Goal: Task Accomplishment & Management: Manage account settings

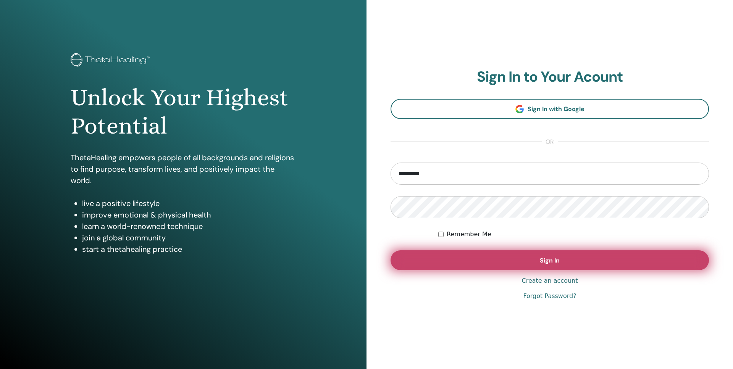
click at [492, 268] on button "Sign In" at bounding box center [549, 260] width 318 height 20
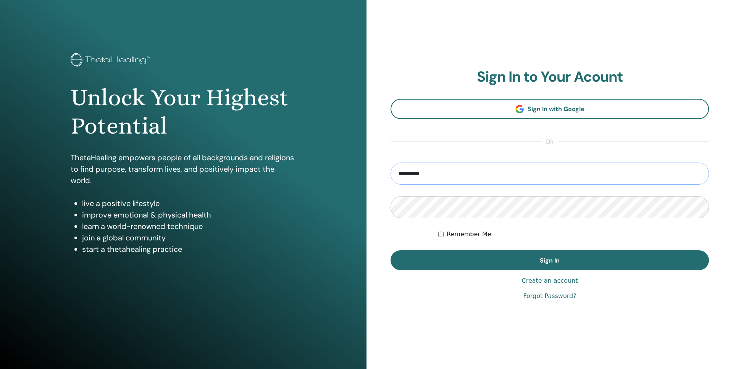
click at [529, 166] on input "*********" at bounding box center [549, 174] width 318 height 22
click at [438, 182] on input "*********" at bounding box center [549, 174] width 318 height 22
drag, startPoint x: 474, startPoint y: 171, endPoint x: 235, endPoint y: 179, distance: 239.0
click at [390, 179] on input "*********" at bounding box center [549, 174] width 318 height 22
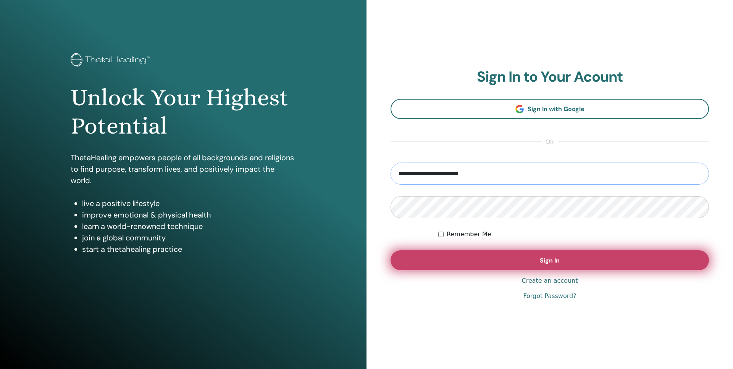
type input "**********"
click at [537, 258] on button "Sign In" at bounding box center [549, 260] width 318 height 20
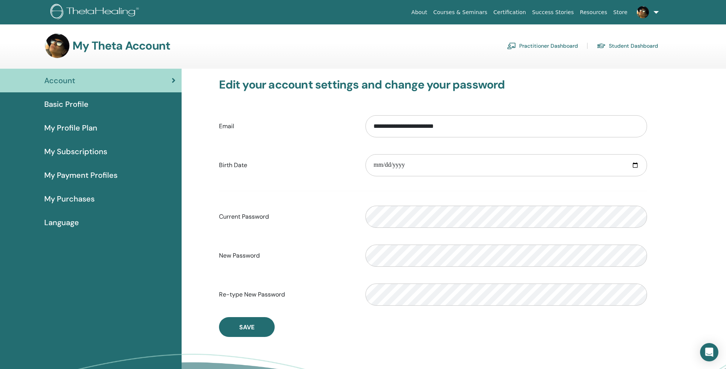
click at [72, 103] on span "Basic Profile" at bounding box center [66, 103] width 44 height 11
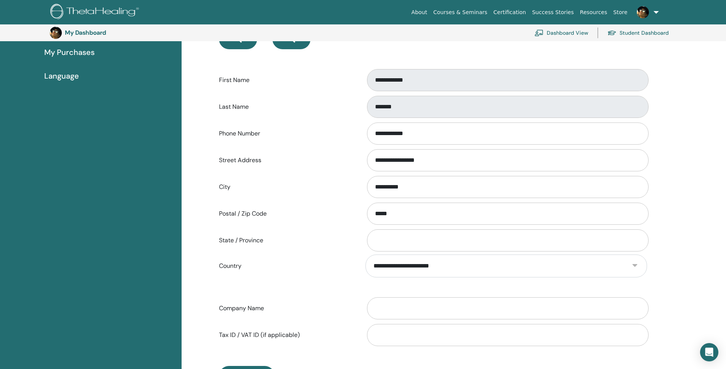
scroll to position [173, 0]
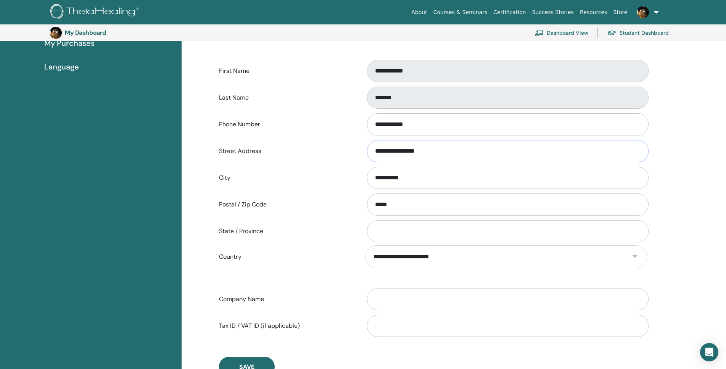
drag, startPoint x: 453, startPoint y: 152, endPoint x: 260, endPoint y: 156, distance: 193.2
click at [260, 156] on div "**********" at bounding box center [433, 151] width 440 height 25
drag, startPoint x: 461, startPoint y: 153, endPoint x: 349, endPoint y: 159, distance: 111.6
click at [367, 159] on input "**********" at bounding box center [508, 151] width 282 height 22
drag, startPoint x: 441, startPoint y: 127, endPoint x: 360, endPoint y: 126, distance: 80.9
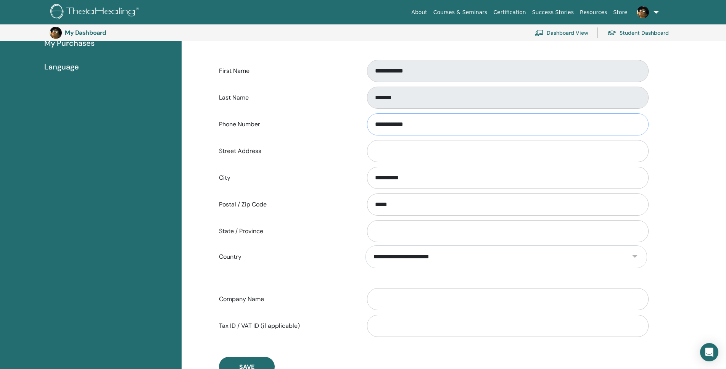
click at [367, 126] on input "**********" at bounding box center [508, 124] width 282 height 22
drag, startPoint x: 410, startPoint y: 181, endPoint x: 363, endPoint y: 178, distance: 46.7
click at [367, 178] on input "**********" at bounding box center [508, 178] width 282 height 22
drag, startPoint x: 417, startPoint y: 207, endPoint x: 334, endPoint y: 211, distance: 82.6
click at [367, 211] on input "*****" at bounding box center [508, 205] width 282 height 22
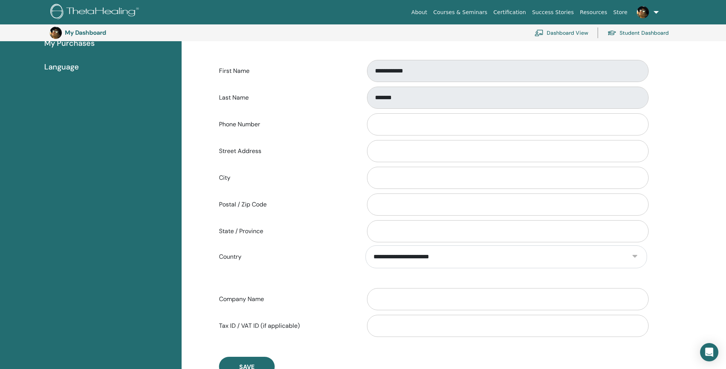
drag, startPoint x: 403, startPoint y: 265, endPoint x: 349, endPoint y: 244, distance: 58.0
click at [349, 249] on div "**********" at bounding box center [433, 256] width 440 height 23
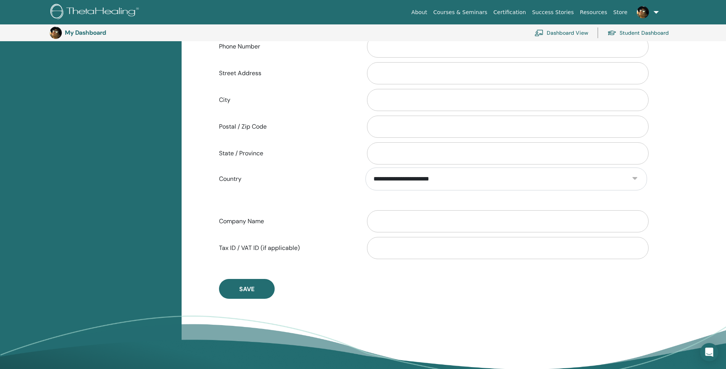
scroll to position [95, 0]
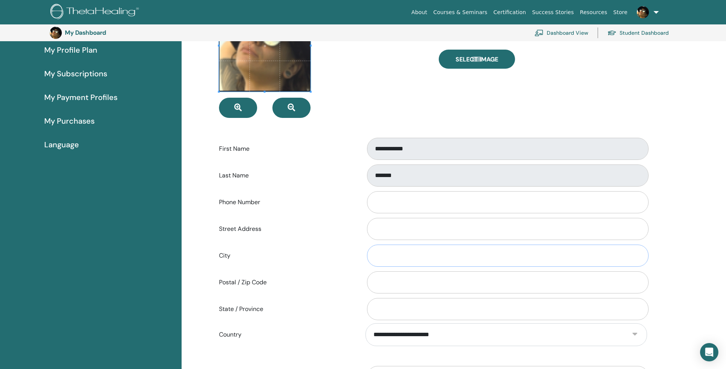
click at [390, 253] on input "City" at bounding box center [508, 256] width 282 height 22
type input "**********"
click at [441, 230] on input "Street Address" at bounding box center [508, 229] width 282 height 22
click at [421, 304] on input "State / Province" at bounding box center [508, 309] width 282 height 22
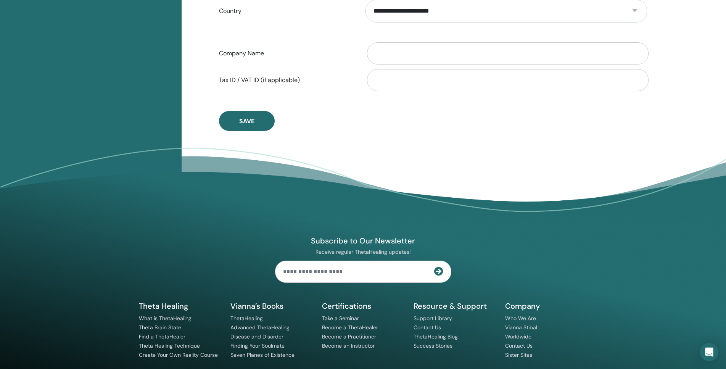
scroll to position [450, 0]
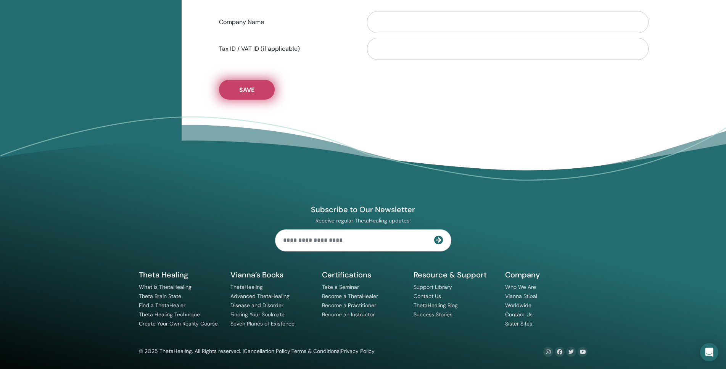
type input "********"
click at [242, 97] on button "Save" at bounding box center [247, 90] width 56 height 20
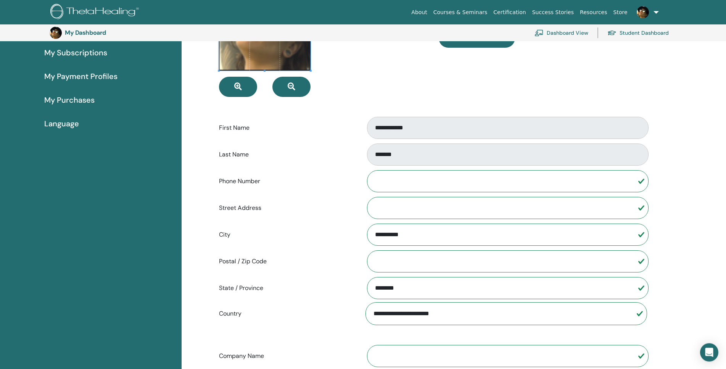
scroll to position [60, 0]
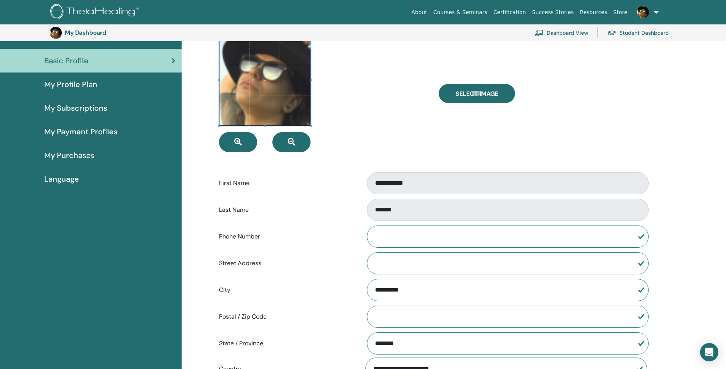
click at [71, 89] on span "My Profile Plan" at bounding box center [70, 84] width 53 height 11
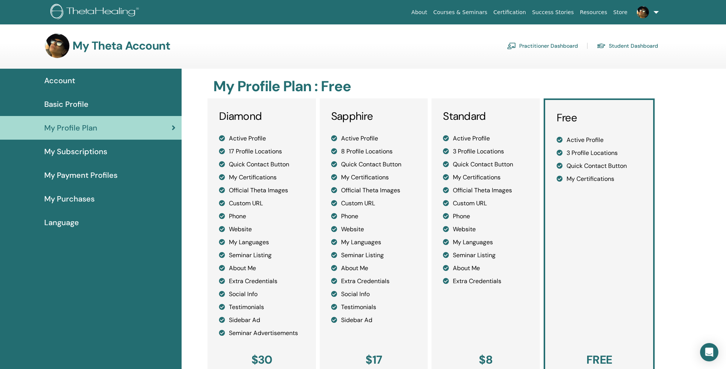
click at [640, 12] on img at bounding box center [643, 12] width 12 height 12
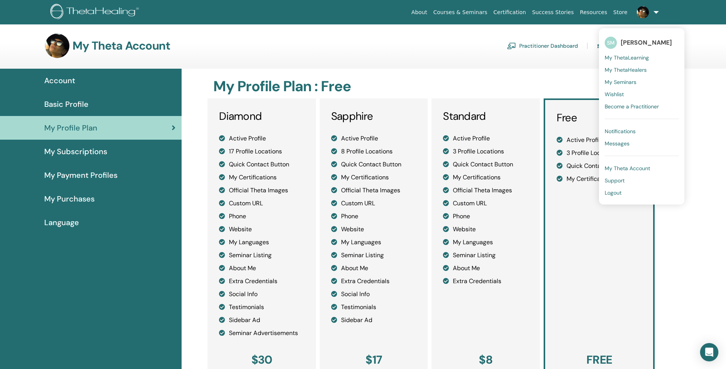
click at [614, 46] on span "SM" at bounding box center [611, 43] width 12 height 12
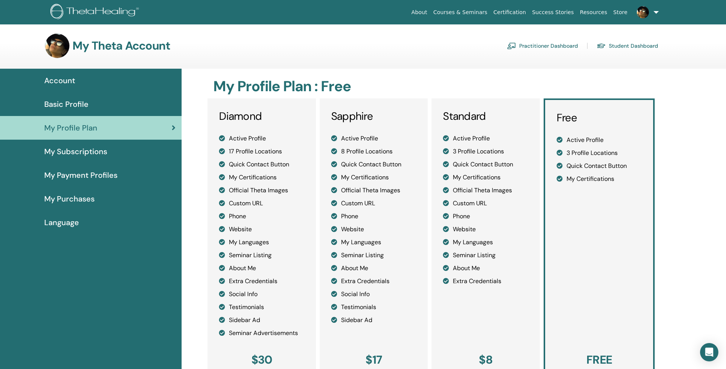
click at [430, 16] on link "About" at bounding box center [419, 12] width 22 height 14
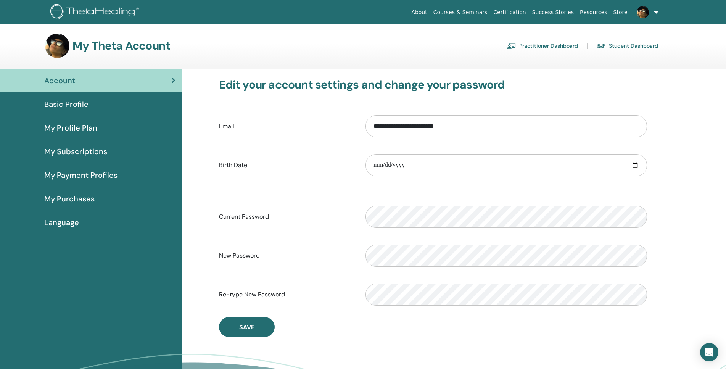
click at [68, 103] on span "Basic Profile" at bounding box center [66, 103] width 44 height 11
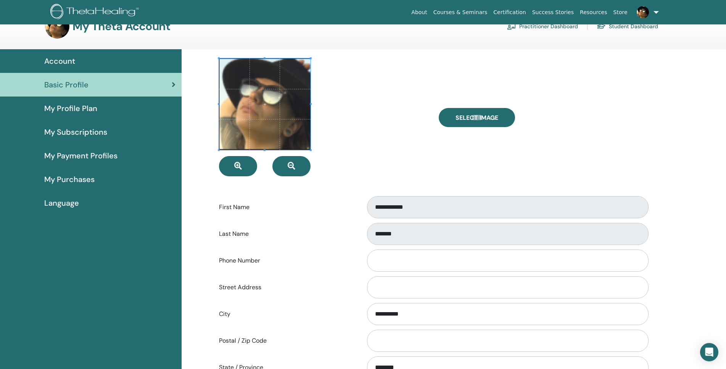
scroll to position [39, 0]
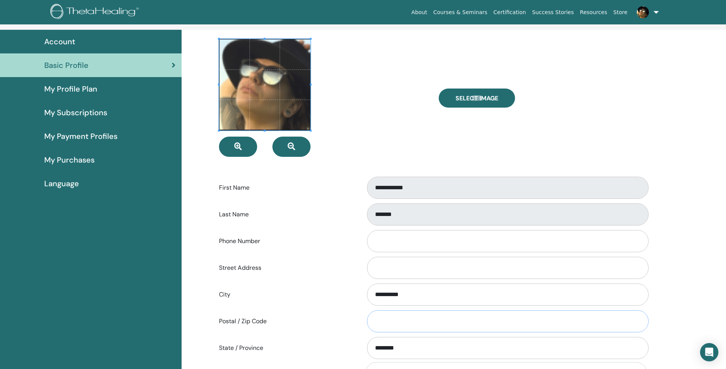
click at [411, 326] on input "Postal / Zip Code" at bounding box center [508, 321] width 282 height 22
click at [400, 247] on input "Phone Number" at bounding box center [508, 241] width 282 height 22
click at [282, 147] on button "button" at bounding box center [292, 147] width 38 height 20
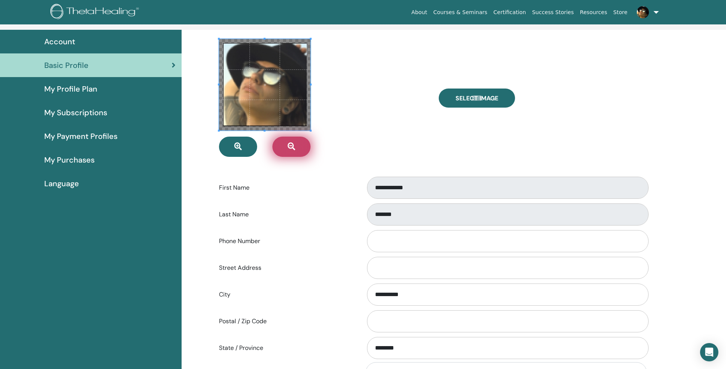
click at [282, 147] on button "button" at bounding box center [292, 147] width 38 height 20
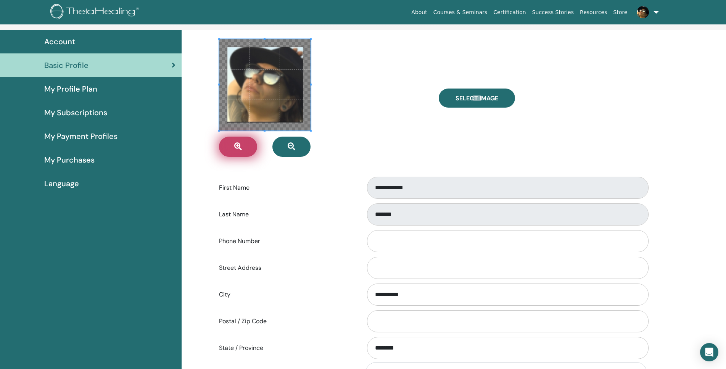
click at [234, 151] on button "button" at bounding box center [238, 147] width 38 height 20
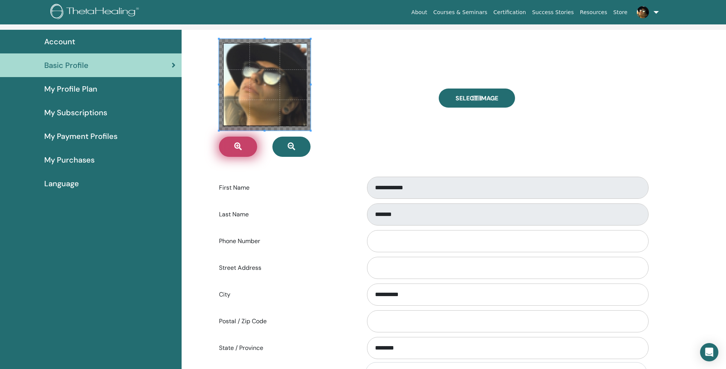
click at [234, 151] on button "button" at bounding box center [238, 147] width 38 height 20
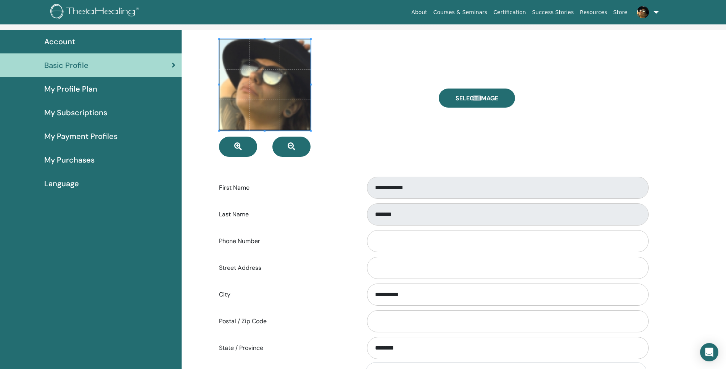
click at [85, 90] on span "My Profile Plan" at bounding box center [70, 88] width 53 height 11
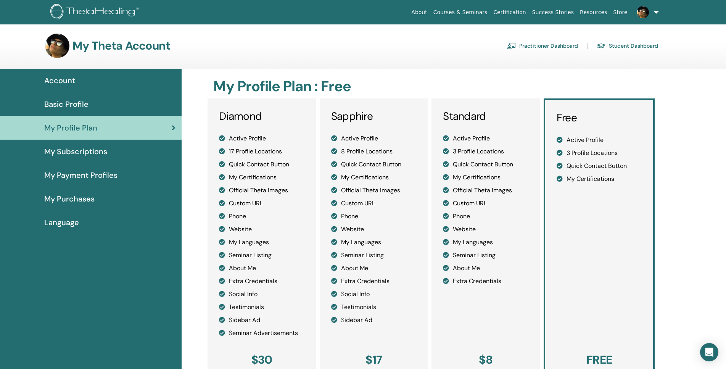
scroll to position [250, 0]
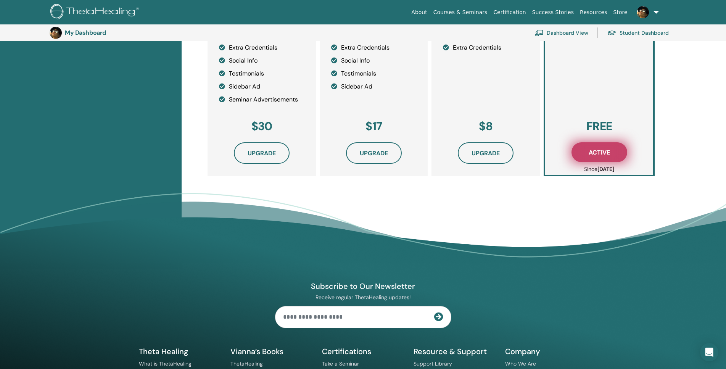
click at [587, 154] on button "Active" at bounding box center [600, 152] width 56 height 20
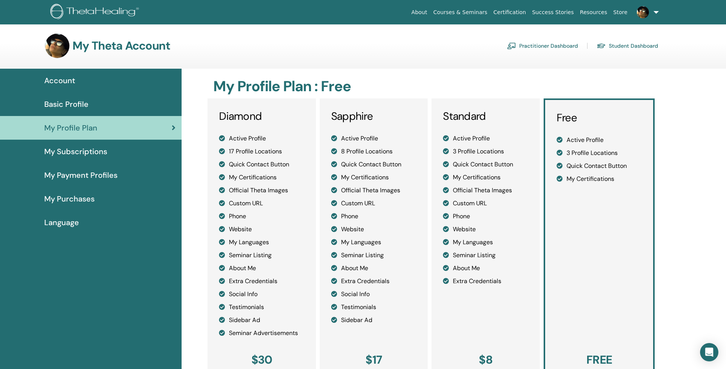
click at [535, 44] on link "Practitioner Dashboard" at bounding box center [542, 46] width 71 height 12
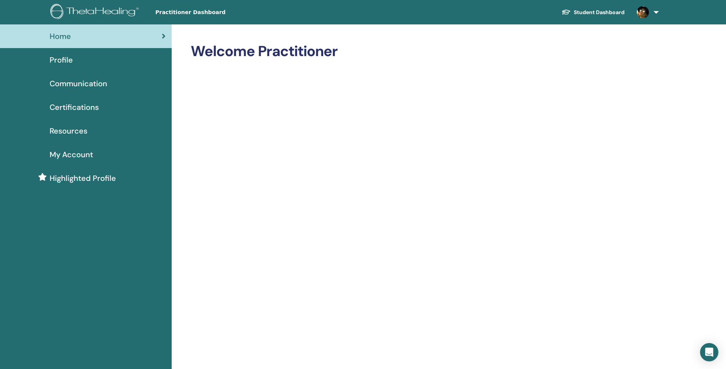
click at [80, 153] on span "My Account" at bounding box center [72, 154] width 44 height 11
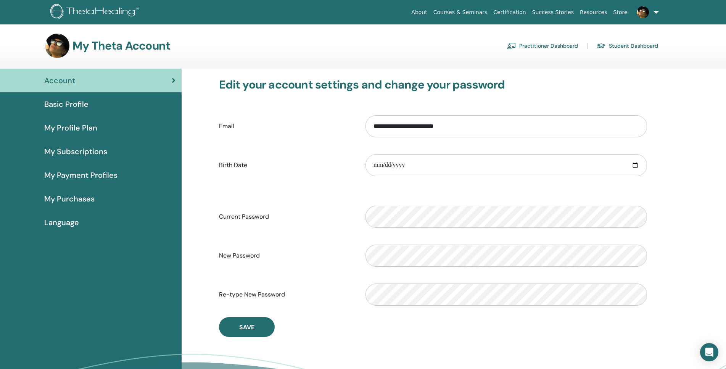
click at [78, 176] on span "My Payment Profiles" at bounding box center [80, 174] width 73 height 11
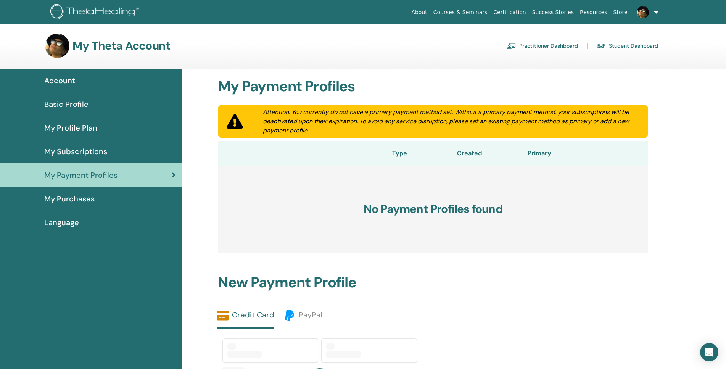
click at [73, 147] on span "My Subscriptions" at bounding box center [75, 151] width 63 height 11
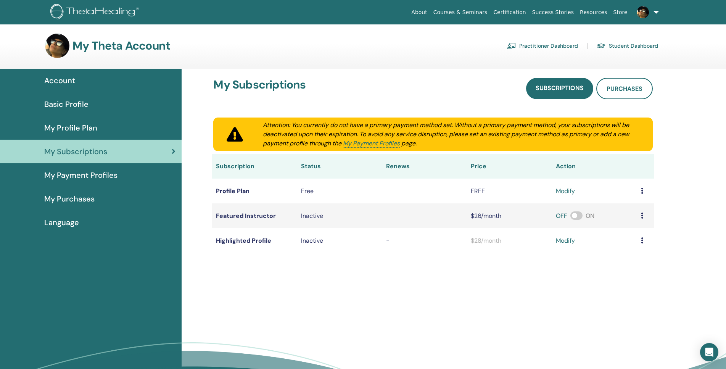
click at [643, 191] on icon at bounding box center [642, 191] width 2 height 6
click at [566, 192] on link "modify" at bounding box center [565, 191] width 19 height 9
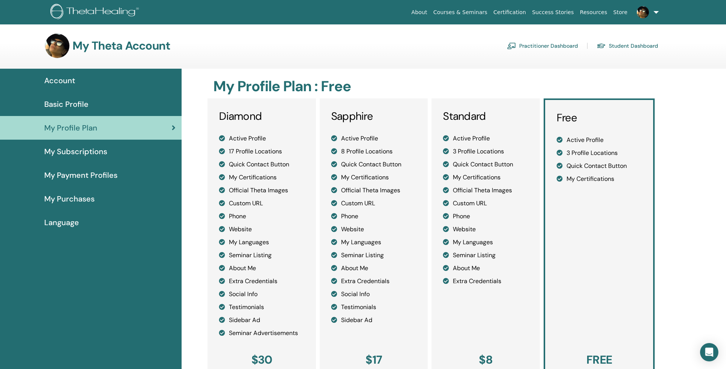
scroll to position [134, 0]
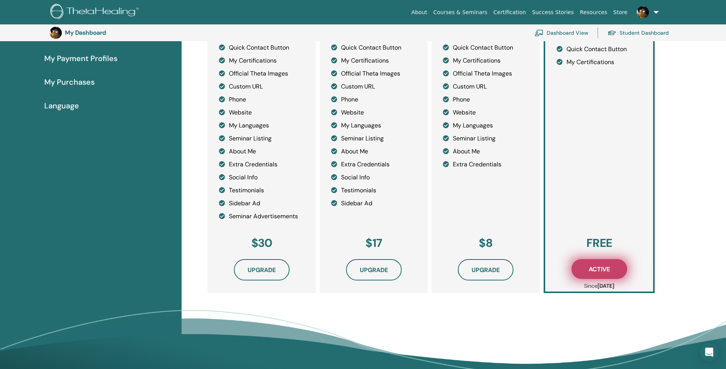
click at [604, 267] on span "Active" at bounding box center [599, 269] width 21 height 8
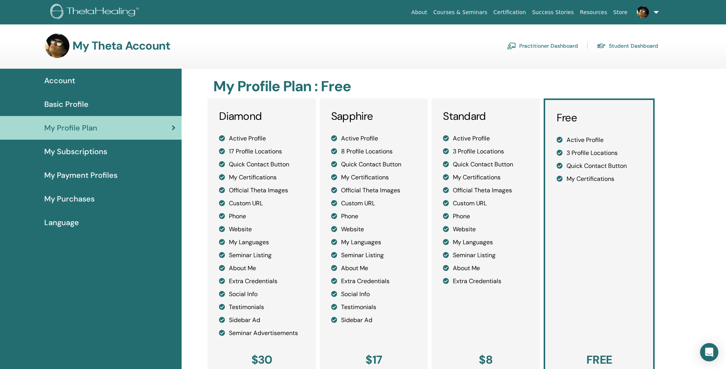
click at [90, 105] on div "Basic Profile" at bounding box center [90, 103] width 169 height 11
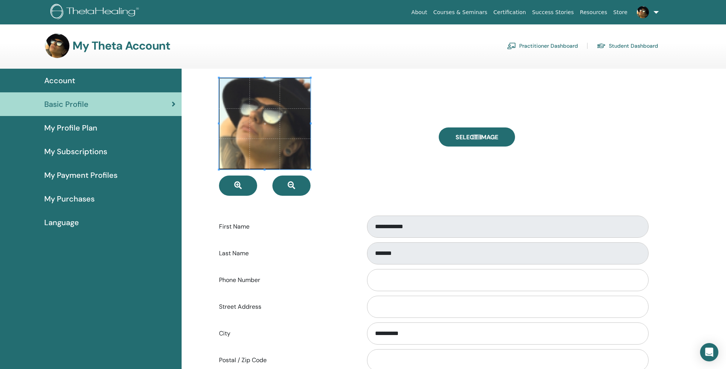
click at [64, 81] on span "Account" at bounding box center [59, 80] width 31 height 11
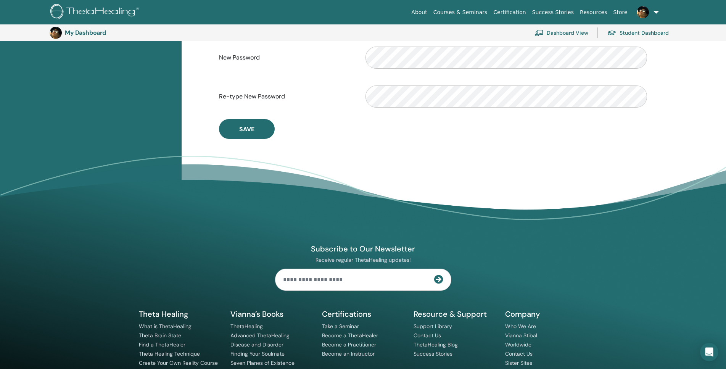
scroll to position [250, 0]
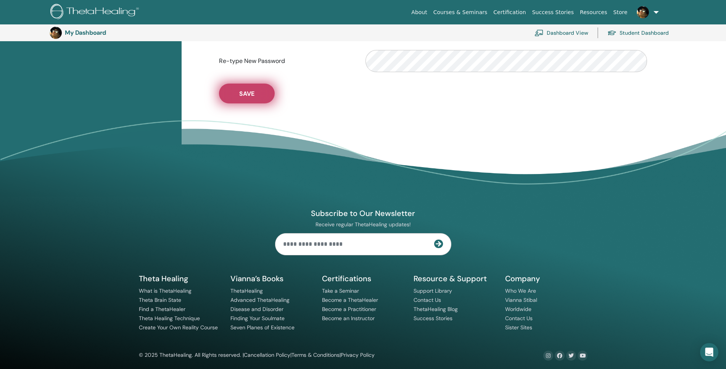
click at [250, 92] on span "Save" at bounding box center [246, 94] width 15 height 8
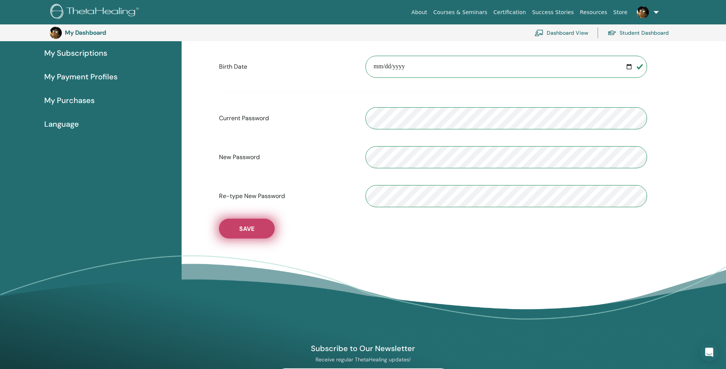
scroll to position [0, 0]
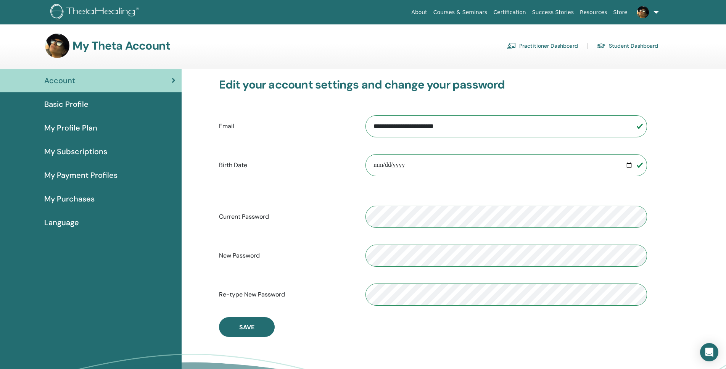
click at [96, 110] on link "Basic Profile" at bounding box center [91, 104] width 182 height 24
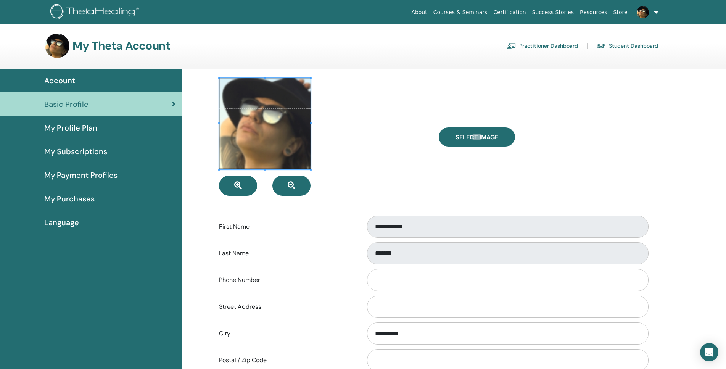
scroll to position [289, 0]
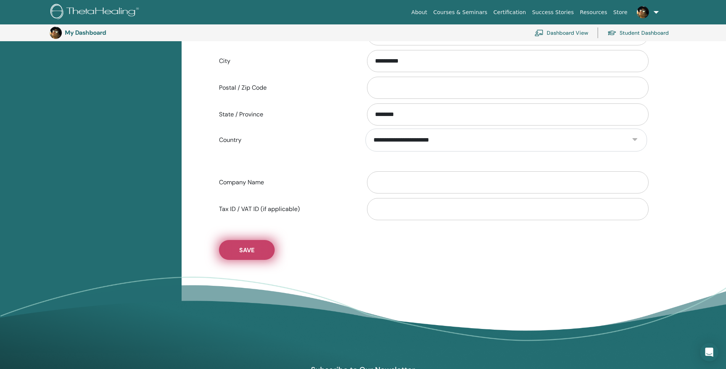
click at [246, 249] on span "Save" at bounding box center [246, 250] width 15 height 8
